Goal: Transaction & Acquisition: Purchase product/service

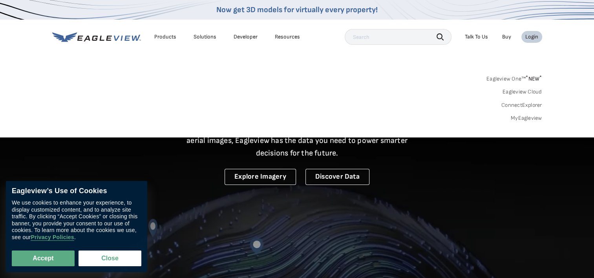
click at [520, 116] on link "MyEagleview" at bounding box center [525, 118] width 31 height 7
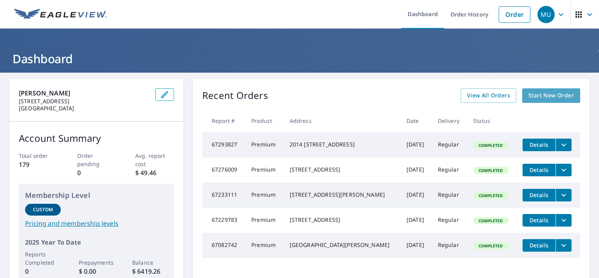
click at [549, 98] on span "Start New Order" at bounding box center [552, 96] width 46 height 10
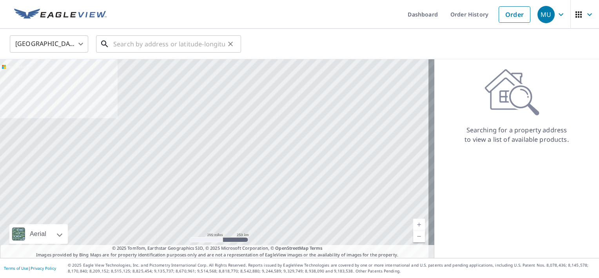
click at [145, 44] on input "text" at bounding box center [169, 44] width 112 height 22
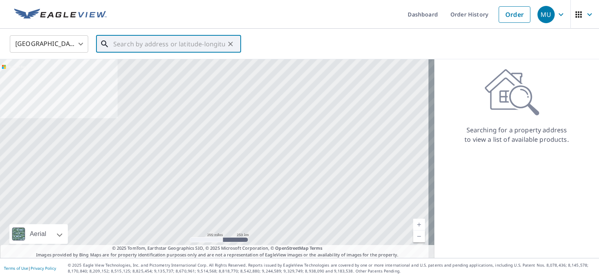
paste input "[STREET_ADDRESS]"
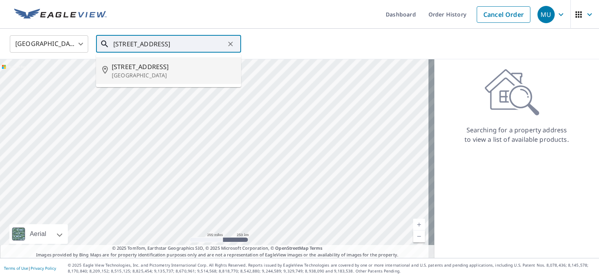
click at [144, 66] on span "[STREET_ADDRESS]" at bounding box center [173, 66] width 123 height 9
type input "[STREET_ADDRESS]"
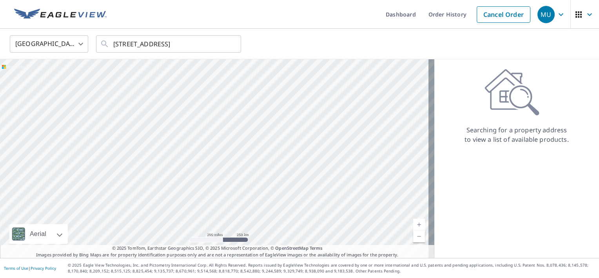
scroll to position [0, 0]
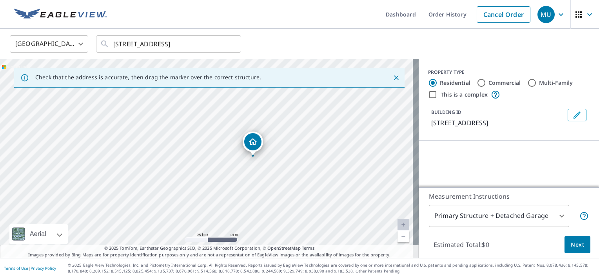
drag, startPoint x: 168, startPoint y: 169, endPoint x: 304, endPoint y: 168, distance: 135.3
click at [304, 168] on div "[STREET_ADDRESS]" at bounding box center [209, 158] width 419 height 199
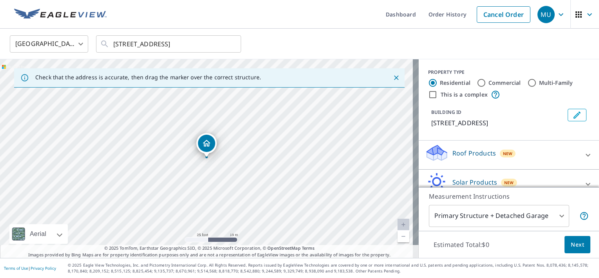
click at [468, 157] on p "Roof Products" at bounding box center [475, 152] width 44 height 9
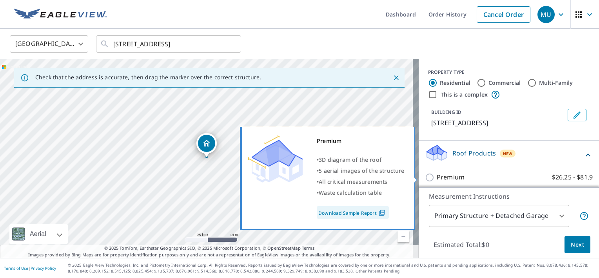
click at [440, 175] on p "Premium" at bounding box center [451, 177] width 28 height 10
click at [437, 175] on input "Premium $26.25 - $81.9" at bounding box center [431, 177] width 12 height 9
checkbox input "true"
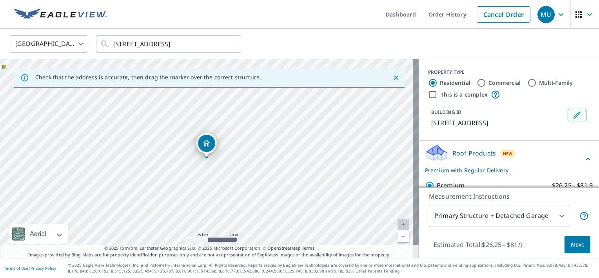
click at [457, 215] on body "MU MU Dashboard Order History Cancel Order MU [GEOGRAPHIC_DATA] [GEOGRAPHIC_DAT…" at bounding box center [299, 139] width 599 height 278
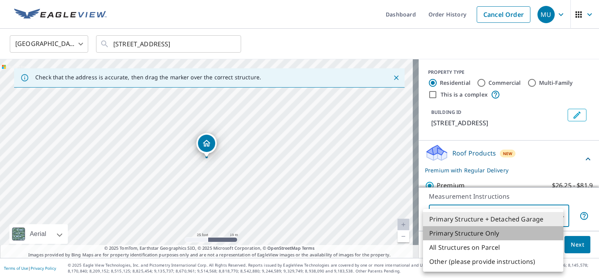
click at [452, 231] on li "Primary Structure Only" at bounding box center [493, 233] width 140 height 14
type input "2"
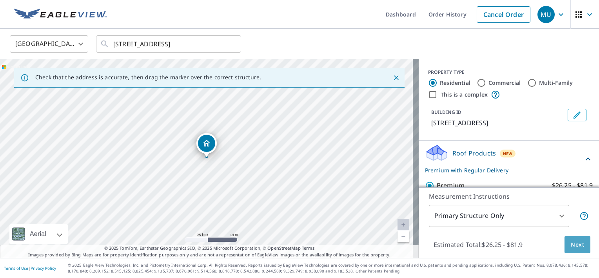
click at [571, 247] on span "Next" at bounding box center [577, 245] width 13 height 10
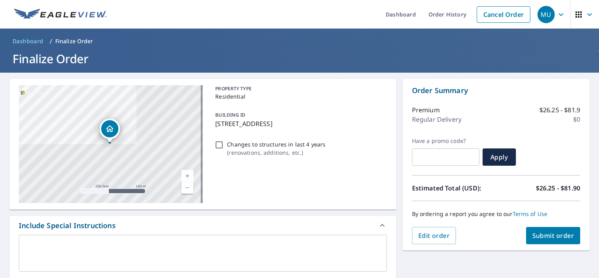
click at [156, 240] on div "x ​" at bounding box center [203, 253] width 368 height 37
paste textarea "100312276"
type textarea "100312276"
type textarea "x"
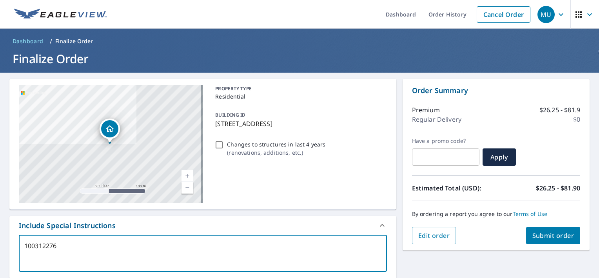
type textarea "100312276"
type textarea "x"
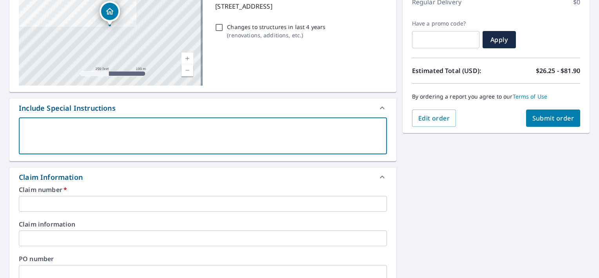
scroll to position [118, 0]
click at [81, 199] on input "text" at bounding box center [203, 203] width 368 height 16
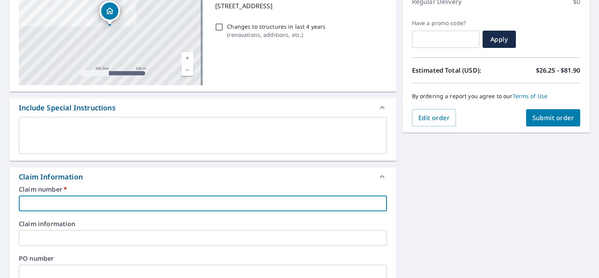
paste input "100312276"
type input "100312276"
click at [536, 113] on span "Submit order" at bounding box center [554, 117] width 42 height 9
